Goal: Task Accomplishment & Management: Manage account settings

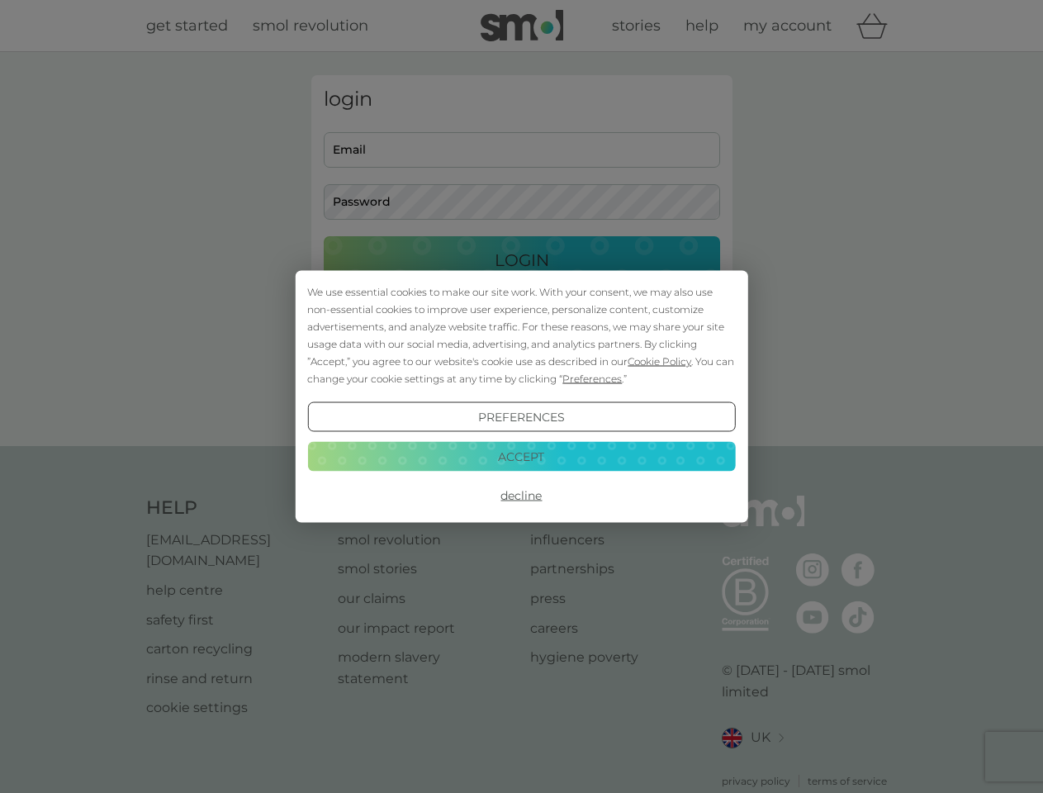
click at [660, 361] on span "Cookie Policy" at bounding box center [660, 361] width 64 height 12
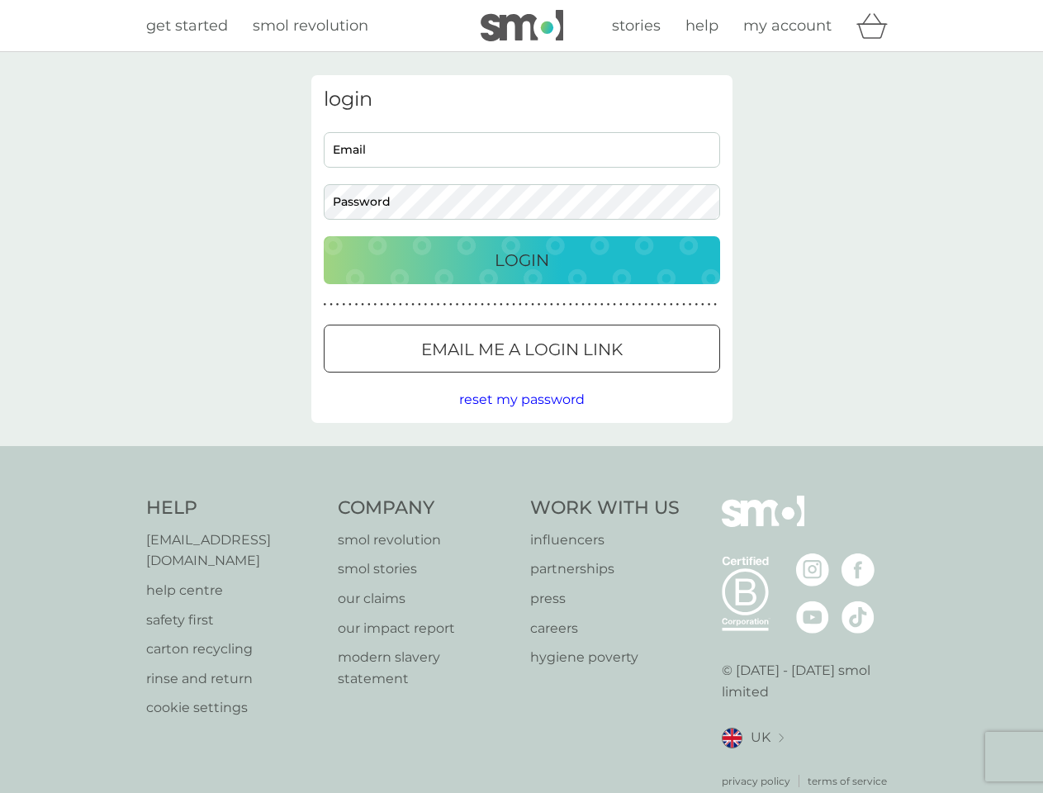
click at [590, 378] on div "login Email Password Login ● ● ● ● ● ● ● ● ● ● ● ● ● ● ● ● ● ● ● ● ● ● ● ● ● ● …" at bounding box center [521, 249] width 421 height 348
click at [521, 417] on div "login Email Password Login ● ● ● ● ● ● ● ● ● ● ● ● ● ● ● ● ● ● ● ● ● ● ● ● ● ● …" at bounding box center [521, 249] width 421 height 348
click at [521, 495] on div "Help [EMAIL_ADDRESS][DOMAIN_NAME] help centre safety first carton recycling rin…" at bounding box center [521, 641] width 751 height 293
click at [521, 456] on div "Help [EMAIL_ADDRESS][DOMAIN_NAME] help centre safety first carton recycling rin…" at bounding box center [521, 642] width 1043 height 392
